Goal: Task Accomplishment & Management: Manage account settings

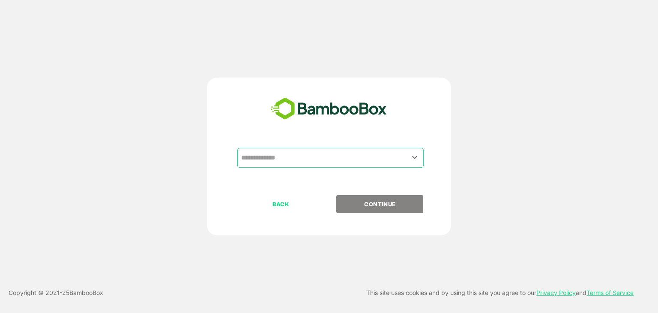
click at [327, 157] on input "text" at bounding box center [330, 157] width 183 height 16
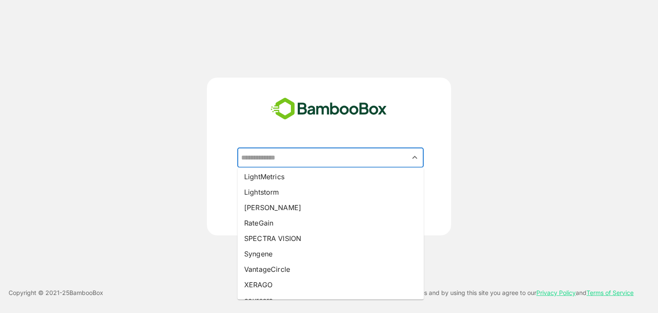
scroll to position [143, 0]
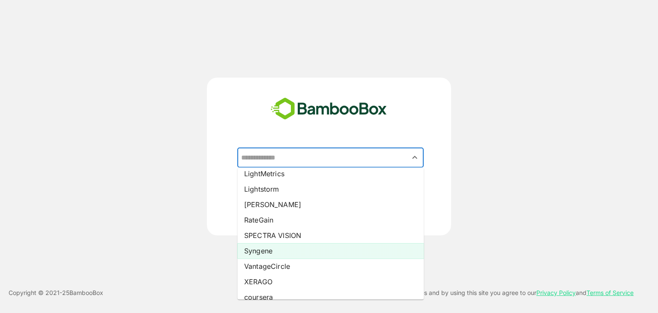
click at [293, 249] on li "Syngene" at bounding box center [330, 250] width 186 height 15
type input "*******"
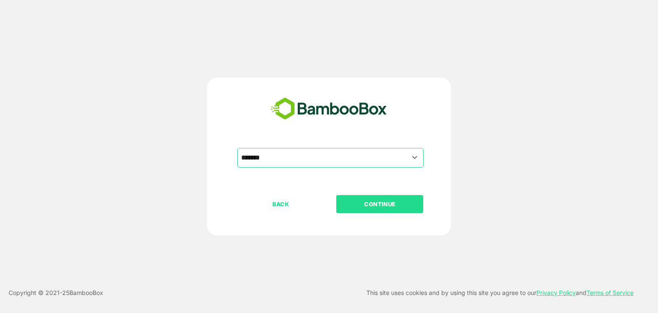
click at [400, 203] on p "CONTINUE" at bounding box center [380, 203] width 86 height 9
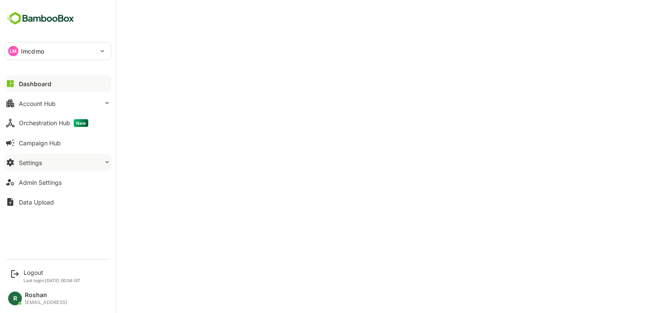
click at [73, 164] on button "Settings" at bounding box center [57, 162] width 107 height 17
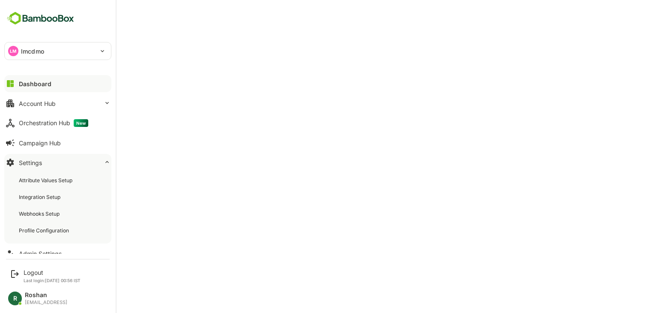
scroll to position [29, 0]
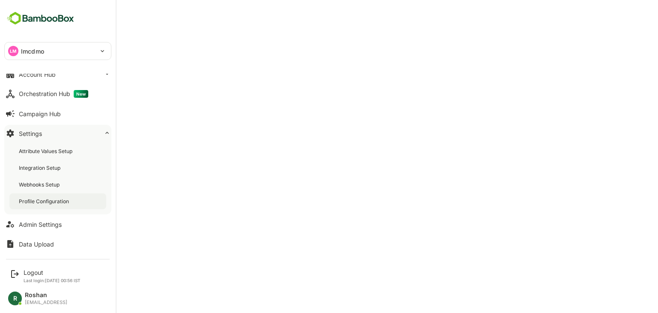
click at [49, 201] on div "Profile Configuration" at bounding box center [45, 200] width 52 height 7
click at [65, 173] on div "Integration Setup" at bounding box center [57, 168] width 97 height 16
click at [41, 274] on div "Logout" at bounding box center [52, 272] width 57 height 7
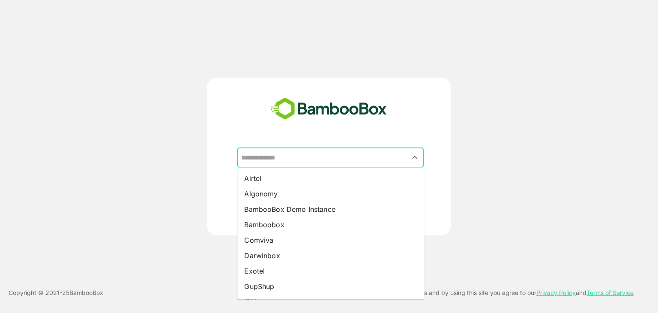
click at [315, 154] on input "text" at bounding box center [330, 157] width 183 height 16
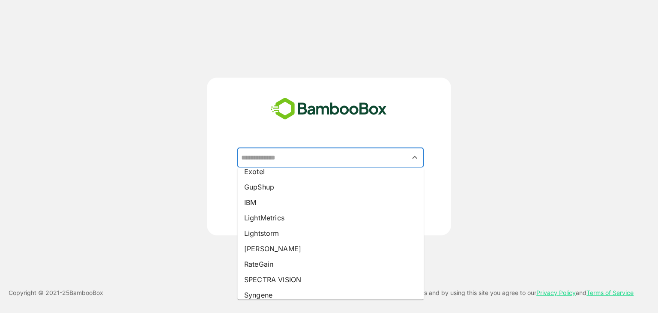
scroll to position [152, 0]
